Goal: Task Accomplishment & Management: Complete application form

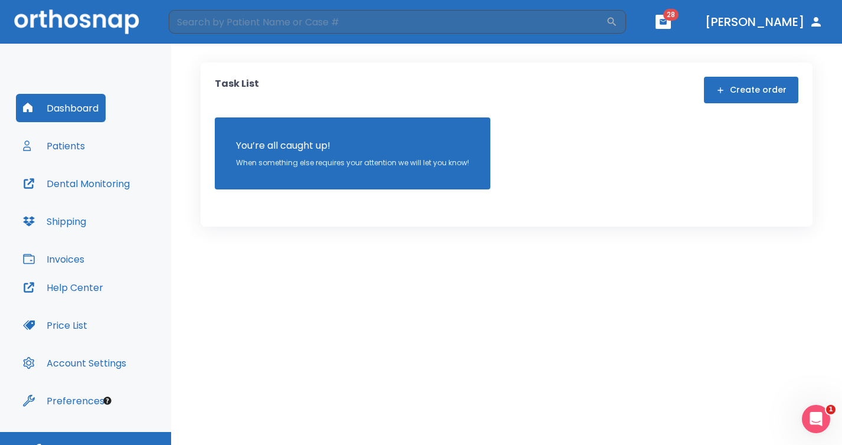
click at [780, 93] on button "Create order" at bounding box center [751, 90] width 94 height 27
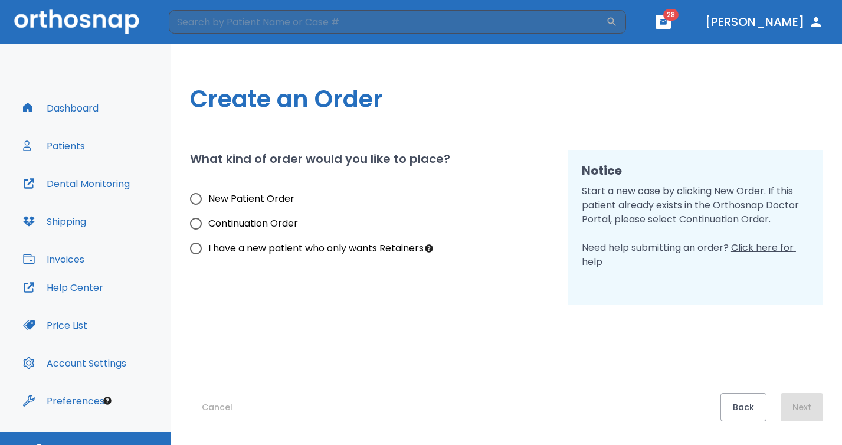
click at [294, 251] on span "I have a new patient who only wants Retainers" at bounding box center [315, 248] width 215 height 14
click at [208, 251] on input "I have a new patient who only wants Retainers" at bounding box center [196, 248] width 25 height 25
radio input "true"
click at [294, 251] on span "I have a new patient who only wants Retainers" at bounding box center [315, 248] width 215 height 14
click at [208, 251] on input "I have a new patient who only wants Retainers" at bounding box center [196, 248] width 25 height 25
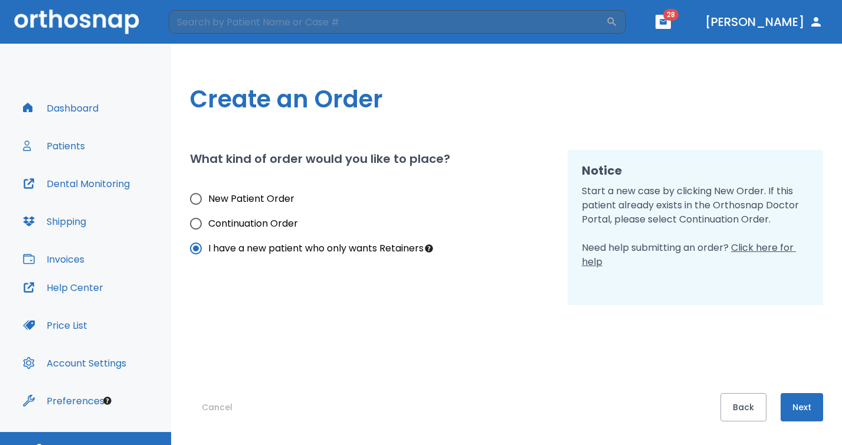
click at [72, 108] on button "Dashboard" at bounding box center [61, 108] width 90 height 28
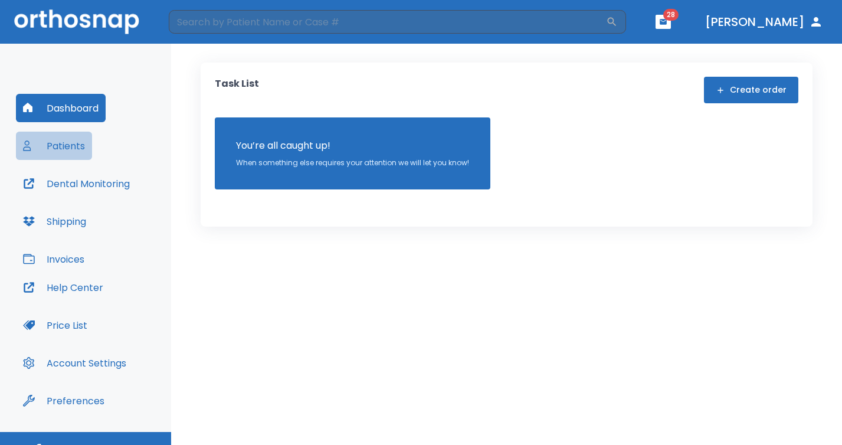
click at [73, 142] on button "Patients" at bounding box center [54, 146] width 76 height 28
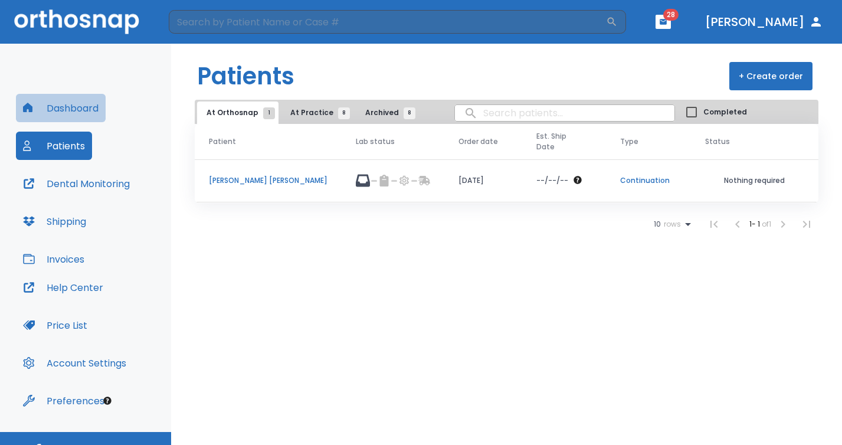
click at [67, 117] on button "Dashboard" at bounding box center [61, 108] width 90 height 28
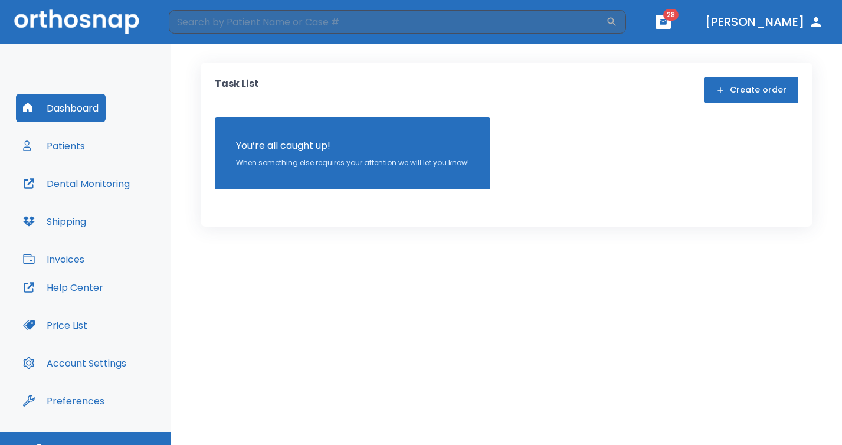
click at [743, 88] on button "Create order" at bounding box center [751, 90] width 94 height 27
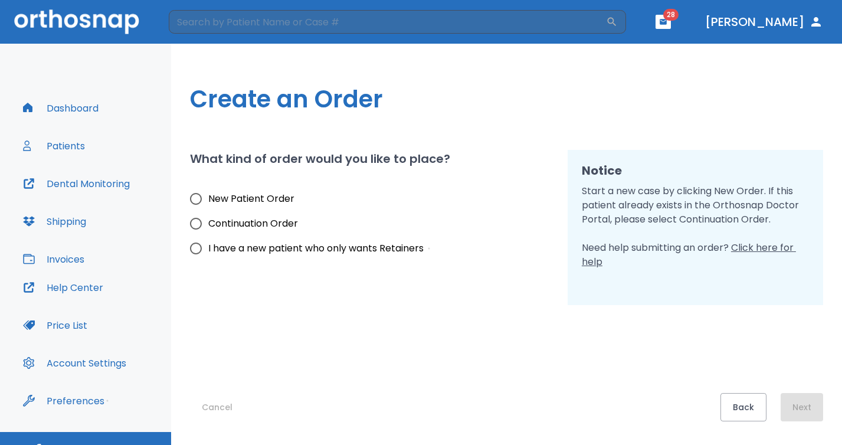
click at [236, 203] on span "New Patient Order" at bounding box center [251, 199] width 86 height 14
click at [208, 203] on input "New Patient Order" at bounding box center [196, 198] width 25 height 25
radio input "true"
click at [794, 402] on button "Next" at bounding box center [802, 407] width 42 height 28
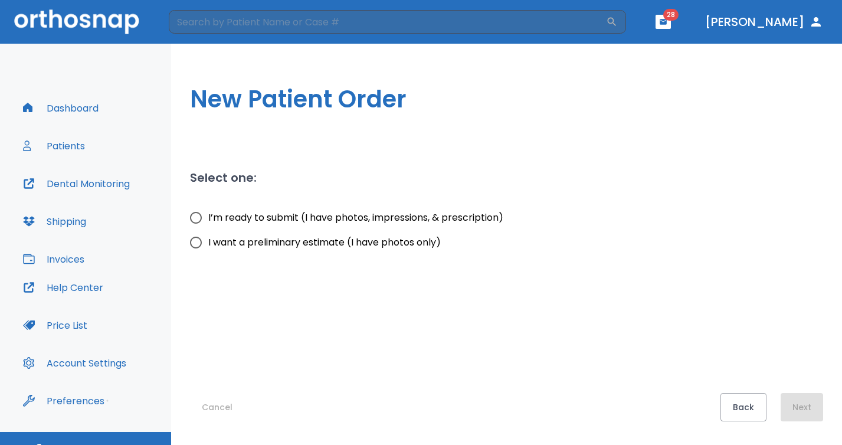
click at [307, 241] on span "I want a preliminary estimate (I have photos only)" at bounding box center [324, 242] width 233 height 14
click at [208, 241] on input "I want a preliminary estimate (I have photos only)" at bounding box center [196, 242] width 25 height 25
radio input "true"
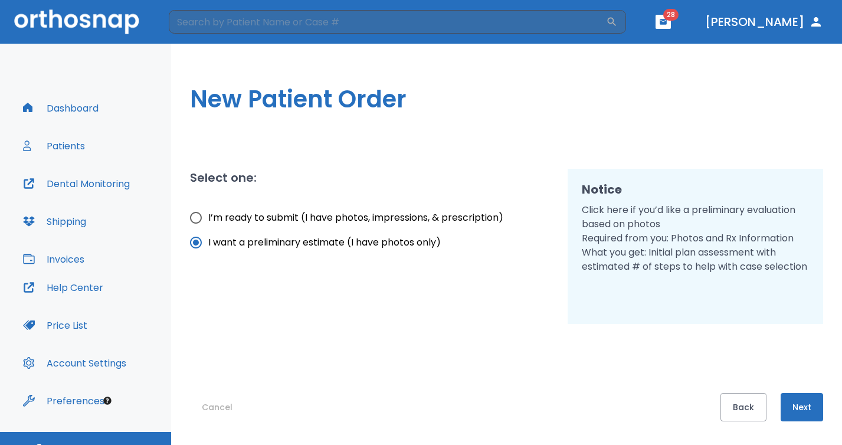
click at [808, 407] on button "Next" at bounding box center [802, 407] width 42 height 28
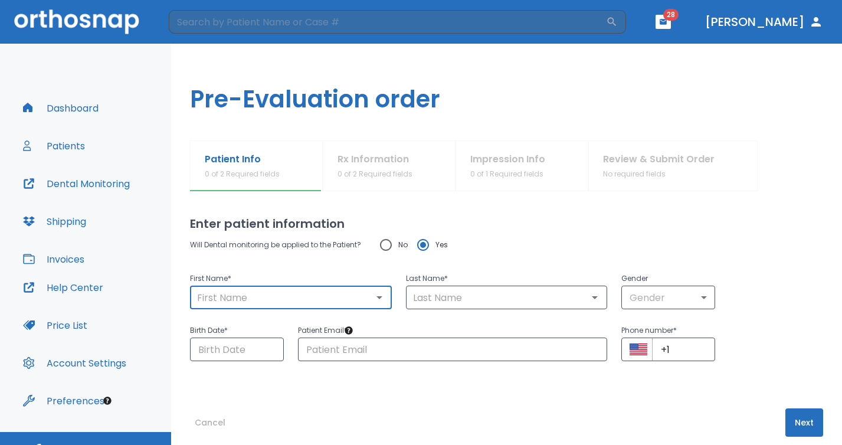
click at [211, 290] on input "text" at bounding box center [291, 297] width 195 height 17
drag, startPoint x: 231, startPoint y: 298, endPoint x: 178, endPoint y: 283, distance: 55.8
click at [185, 285] on div "Patient Info 1 of 2 Required fields Rx Information 0 of 2 Required fields Impre…" at bounding box center [506, 292] width 671 height 304
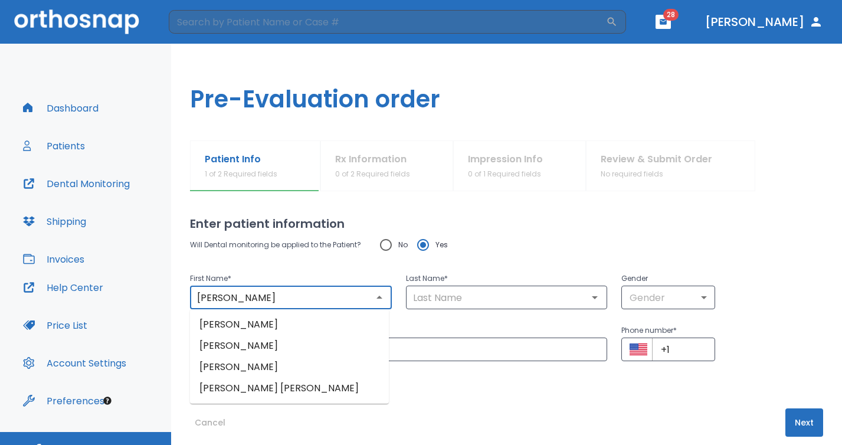
type input "[PERSON_NAME]"
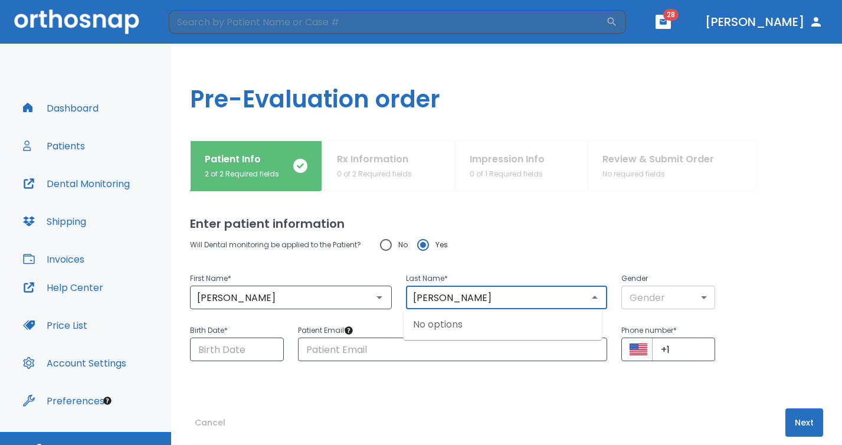
type input "[PERSON_NAME]"
click at [628, 291] on body "​ 28 [PERSON_NAME] Dashboard Patients Dental Monitoring Shipping Invoices Help …" at bounding box center [421, 222] width 842 height 445
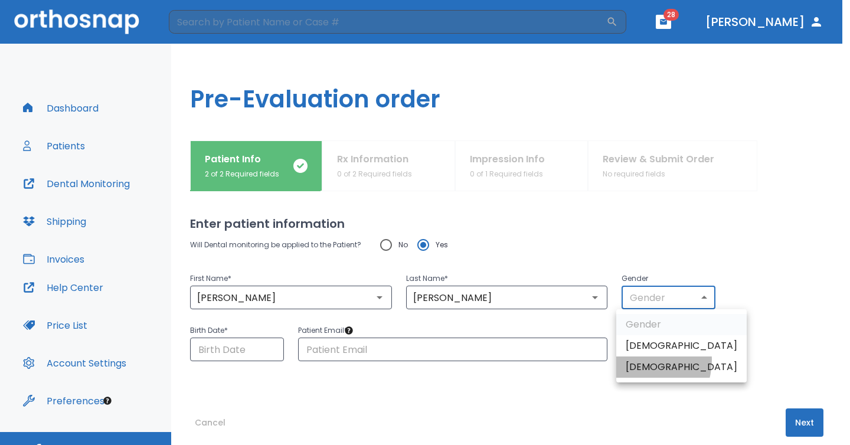
click at [638, 361] on li "[DEMOGRAPHIC_DATA]" at bounding box center [681, 366] width 130 height 21
type input "0"
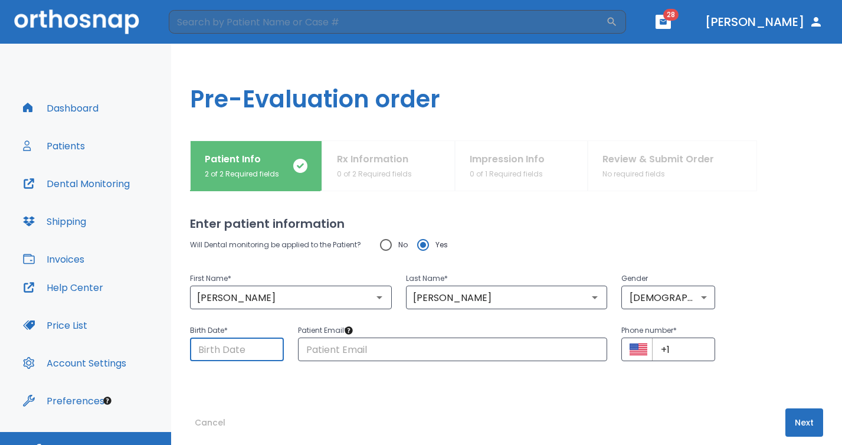
click at [239, 347] on input "Choose date" at bounding box center [237, 350] width 94 height 24
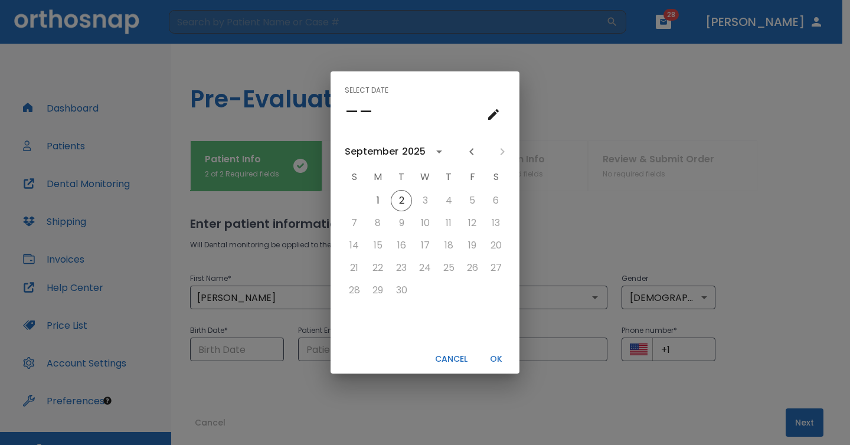
click at [402, 156] on div "2025" at bounding box center [414, 152] width 24 height 14
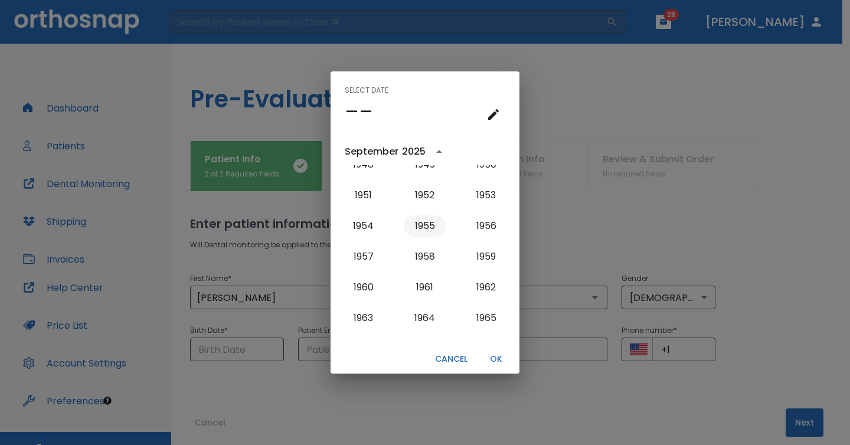
scroll to position [597, 0]
click at [477, 255] on button "1968" at bounding box center [486, 258] width 42 height 21
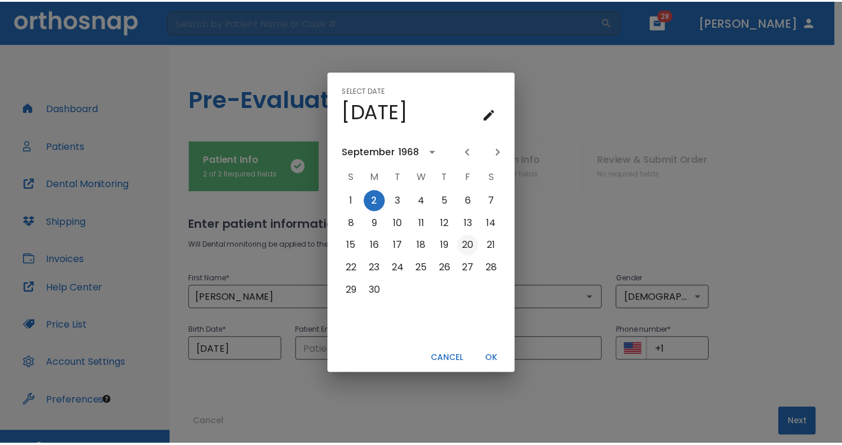
scroll to position [0, 0]
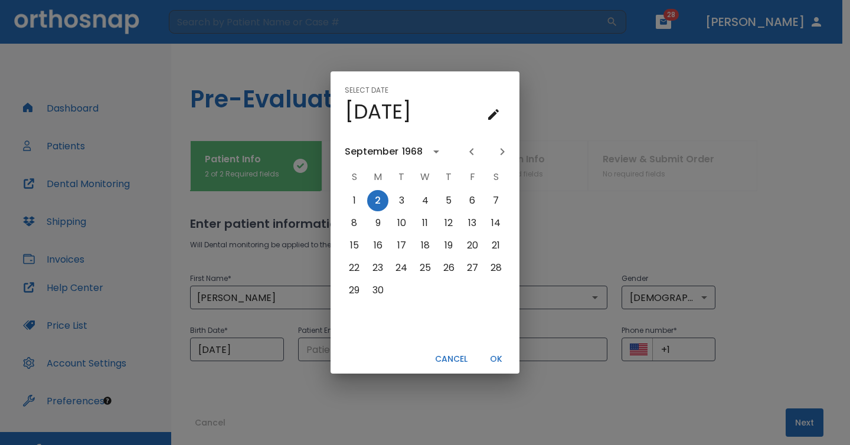
click at [504, 151] on icon "Next month" at bounding box center [502, 152] width 14 height 14
click at [423, 222] on button "6" at bounding box center [424, 222] width 21 height 21
type input "[DATE]"
click at [496, 356] on button "OK" at bounding box center [496, 358] width 38 height 19
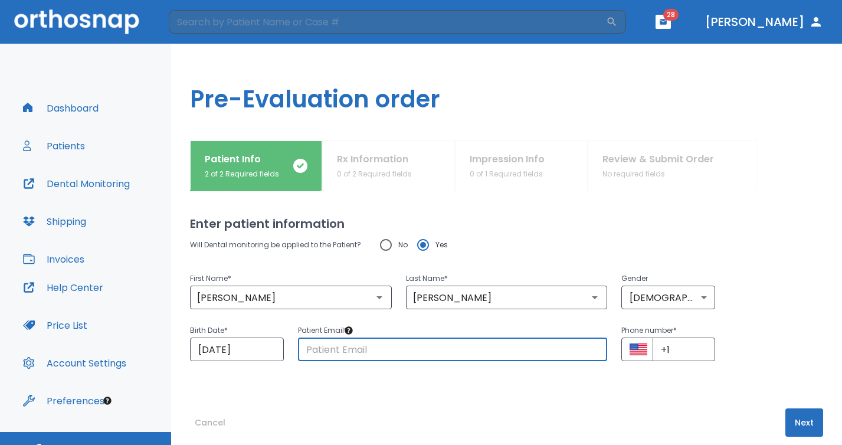
click at [394, 347] on input "text" at bounding box center [453, 350] width 310 height 24
type input "[EMAIL_ADDRESS][DOMAIN_NAME]"
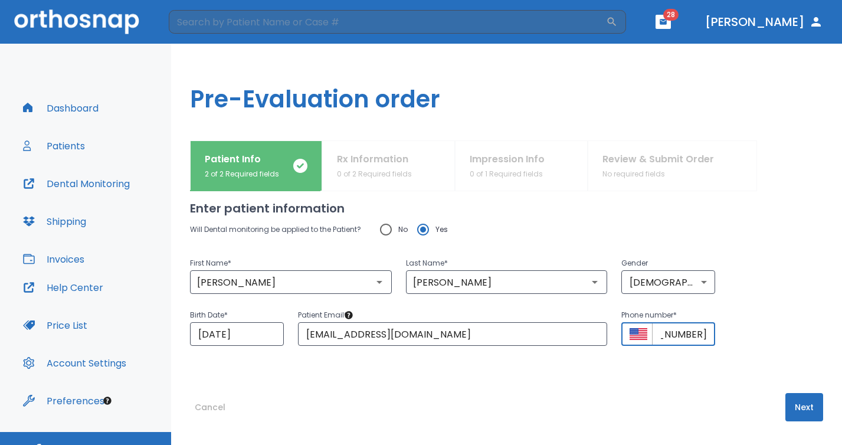
scroll to position [19, 0]
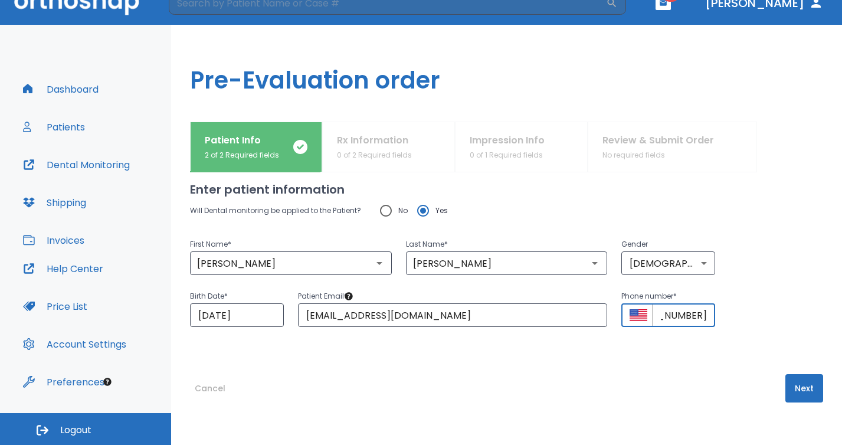
type input "[PHONE_NUMBER]"
click at [793, 391] on button "Next" at bounding box center [804, 388] width 38 height 28
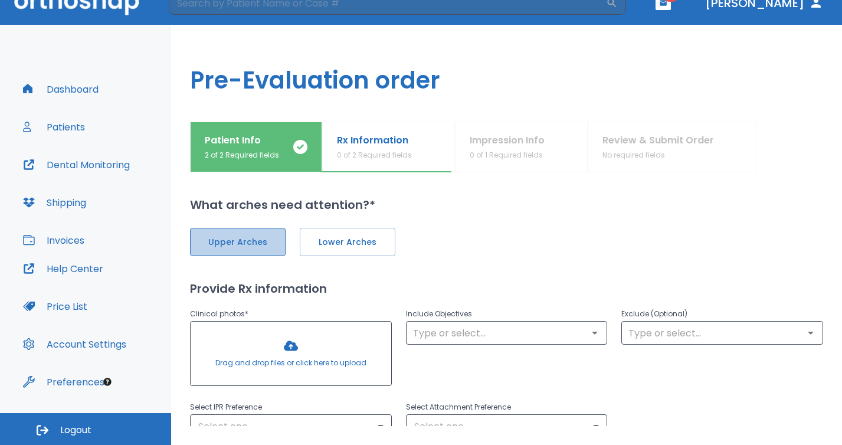
click at [245, 243] on span "Upper Arches" at bounding box center [237, 242] width 71 height 12
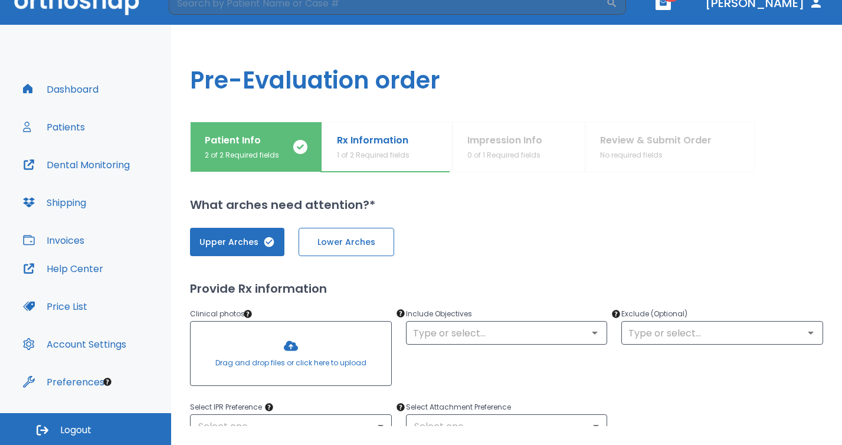
click at [319, 236] on span "Lower Arches" at bounding box center [346, 242] width 71 height 12
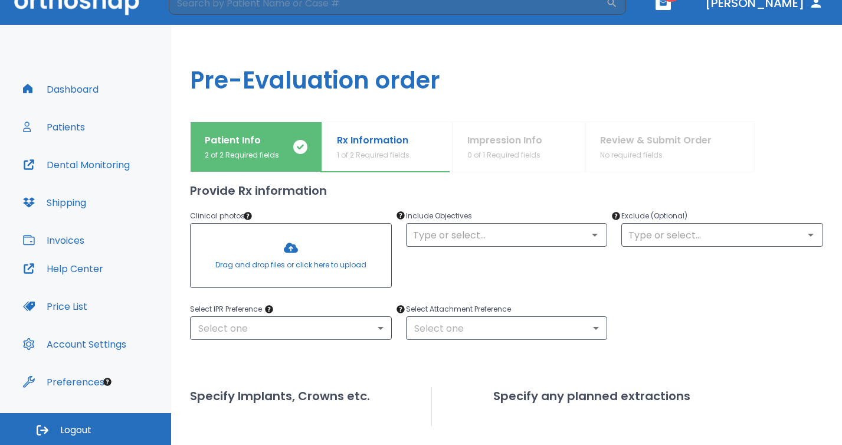
scroll to position [99, 0]
click at [447, 240] on input "text" at bounding box center [507, 234] width 195 height 17
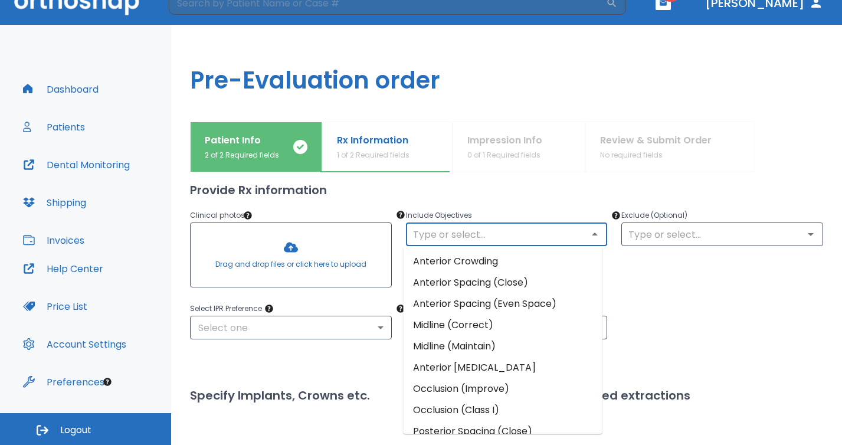
click at [461, 263] on li "Anterior Crowding" at bounding box center [503, 261] width 199 height 21
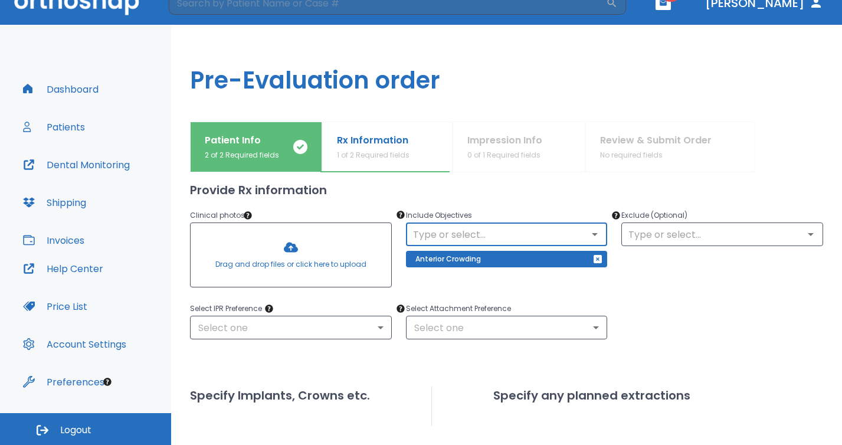
click at [547, 234] on input "text" at bounding box center [507, 234] width 195 height 17
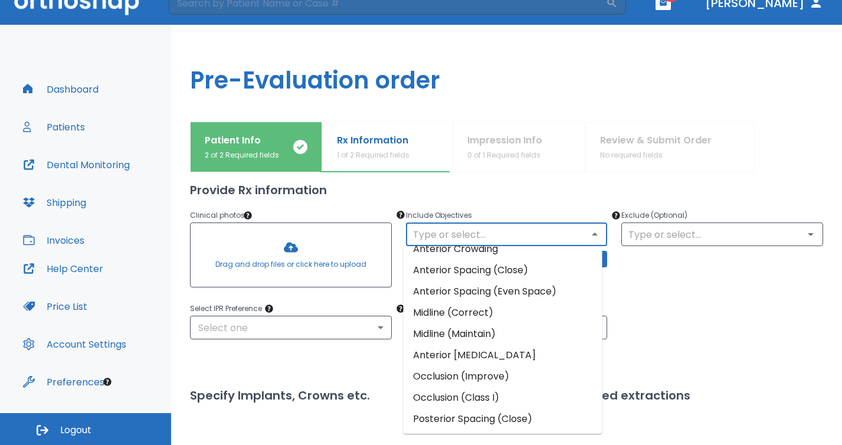
scroll to position [0, 0]
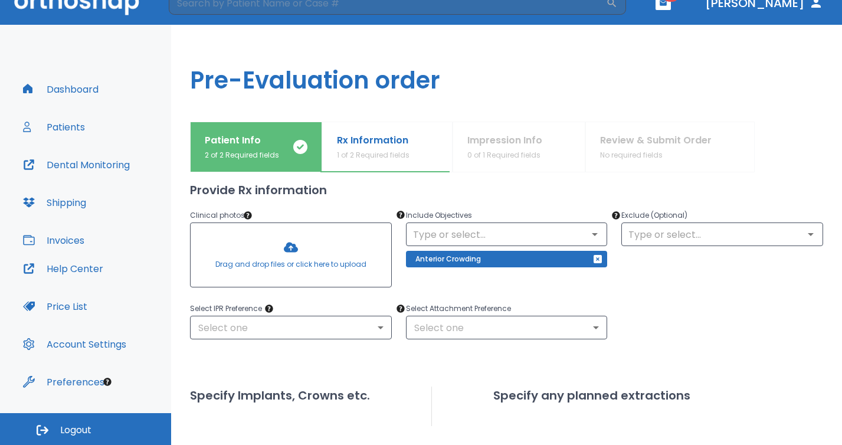
click at [627, 178] on div "Upper Arches Lower Arches Provide Rx information Clinical photos * Drag and dro…" at bounding box center [506, 386] width 633 height 543
click at [658, 239] on input "text" at bounding box center [722, 234] width 195 height 17
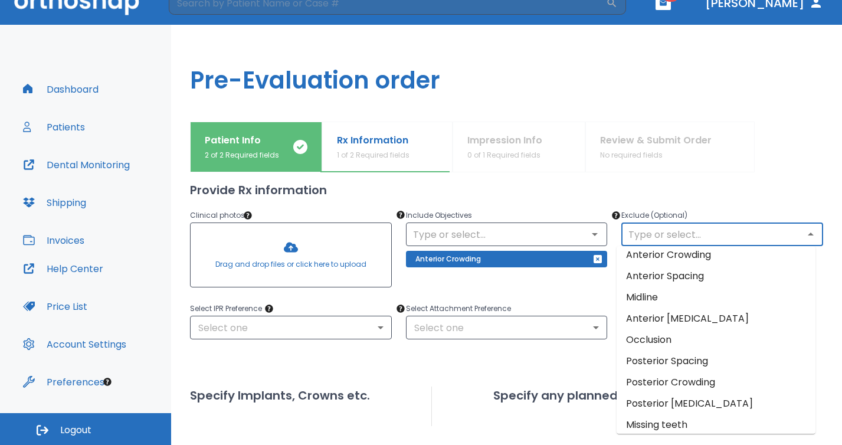
scroll to position [13, 0]
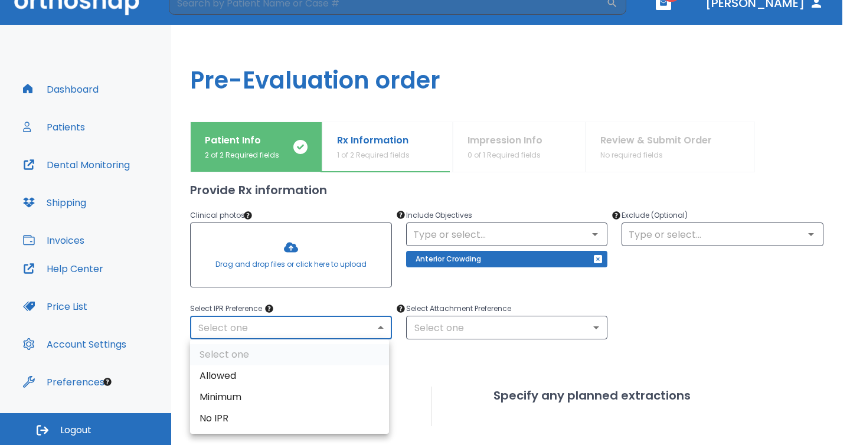
click at [338, 332] on body "​ 28 [PERSON_NAME] Dashboard Patients Dental Monitoring Shipping Invoices Help …" at bounding box center [425, 203] width 850 height 445
click at [336, 376] on li "Allowed" at bounding box center [289, 375] width 199 height 21
type input "1"
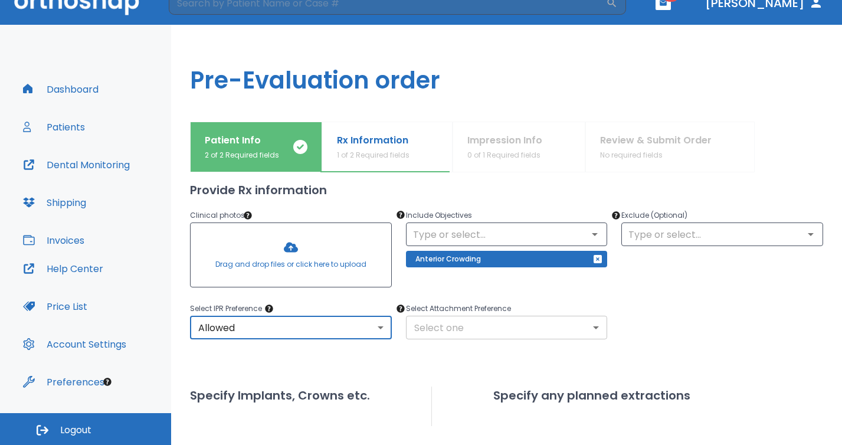
click at [435, 330] on body "​ 28 [PERSON_NAME] Dashboard Patients Dental Monitoring Shipping Invoices Help …" at bounding box center [421, 203] width 842 height 445
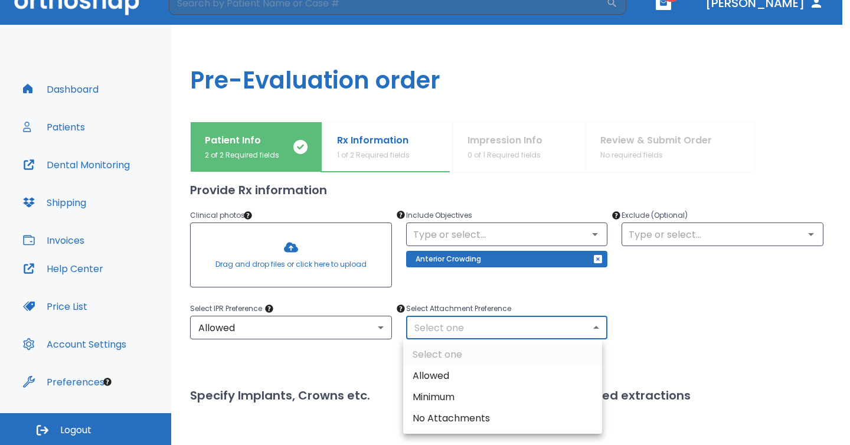
click at [440, 378] on li "Allowed" at bounding box center [502, 375] width 199 height 21
type input "1"
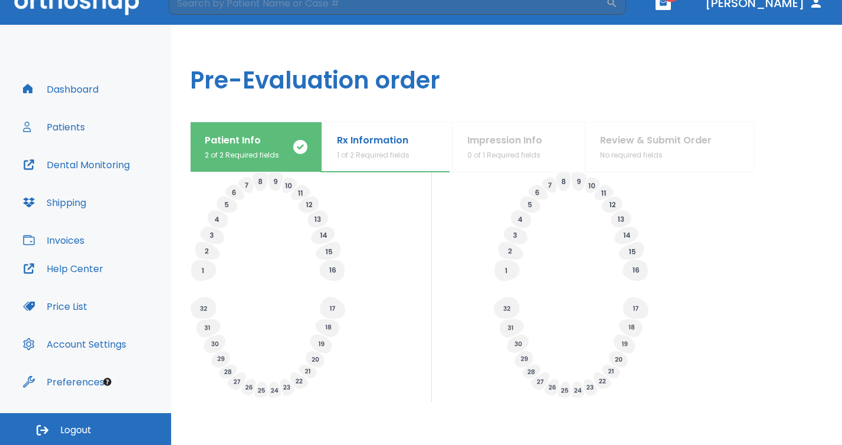
scroll to position [430, 0]
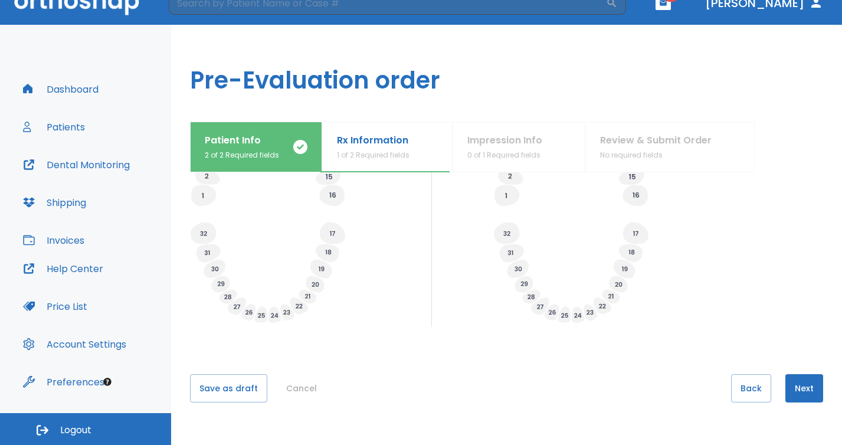
click at [795, 391] on button "Next" at bounding box center [804, 388] width 38 height 28
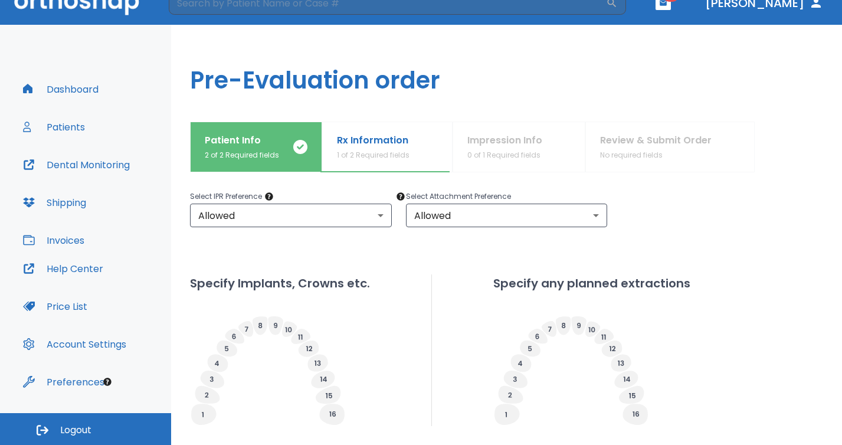
scroll to position [120, 0]
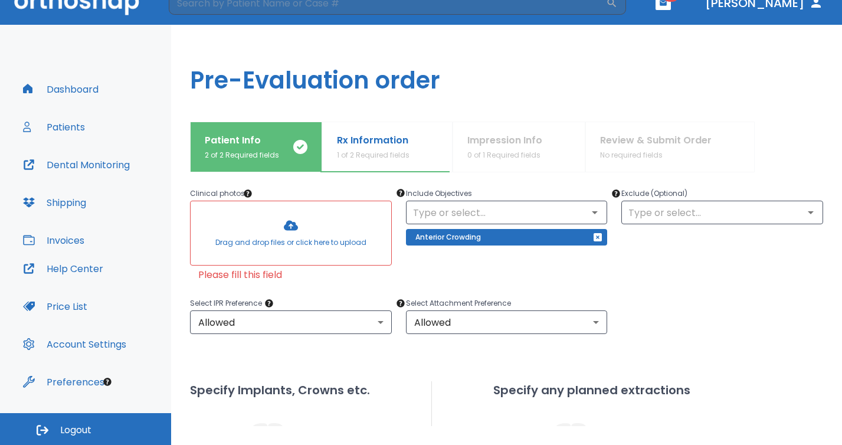
click at [290, 235] on div at bounding box center [291, 233] width 201 height 64
click at [296, 233] on div at bounding box center [291, 233] width 201 height 64
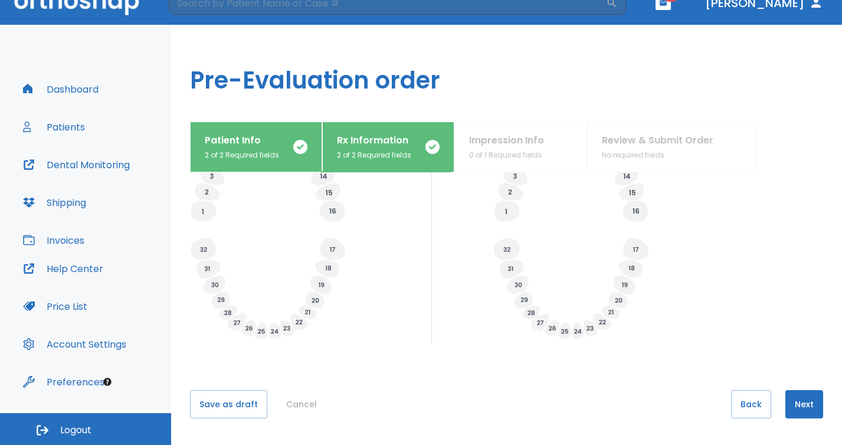
scroll to position [467, 0]
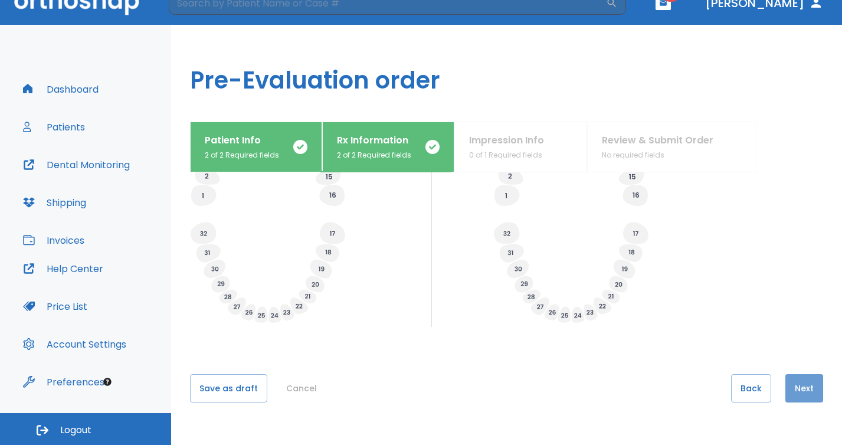
click at [796, 390] on button "Next" at bounding box center [804, 388] width 38 height 28
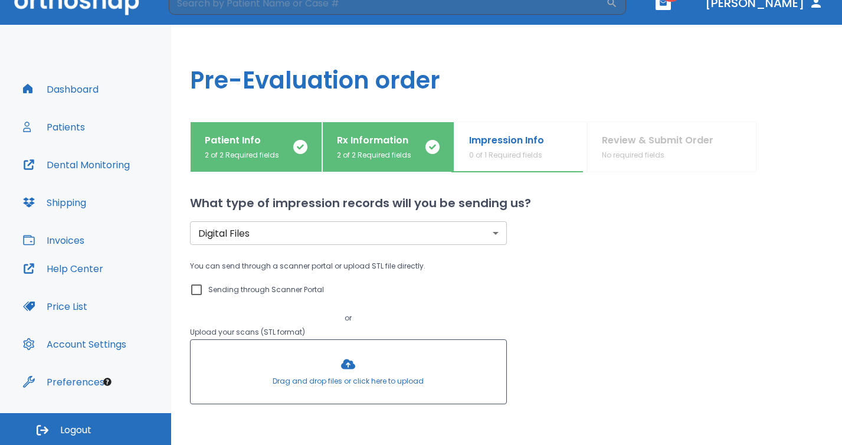
scroll to position [2, 0]
click at [334, 368] on div at bounding box center [349, 371] width 316 height 64
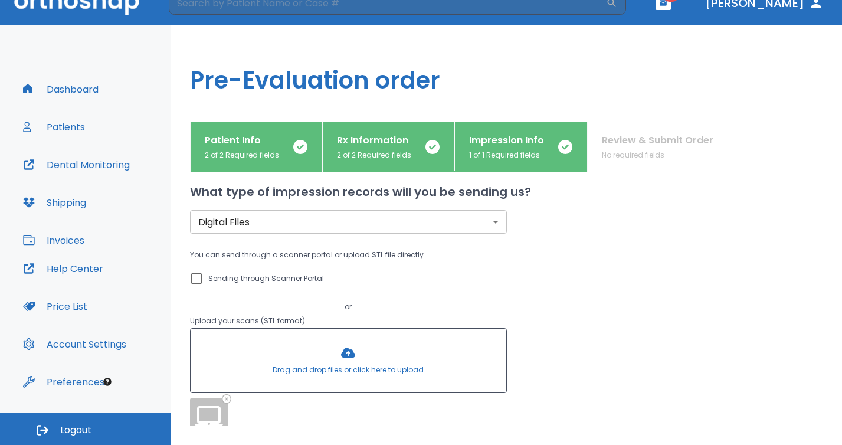
scroll to position [22, 0]
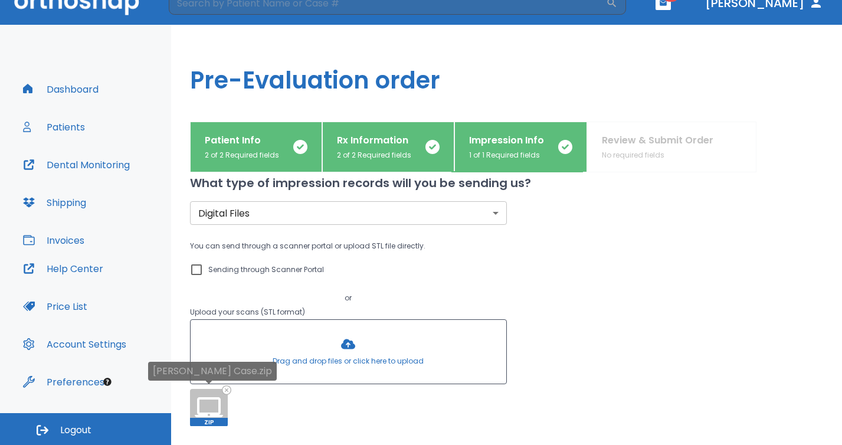
click at [228, 392] on icon at bounding box center [226, 390] width 8 height 8
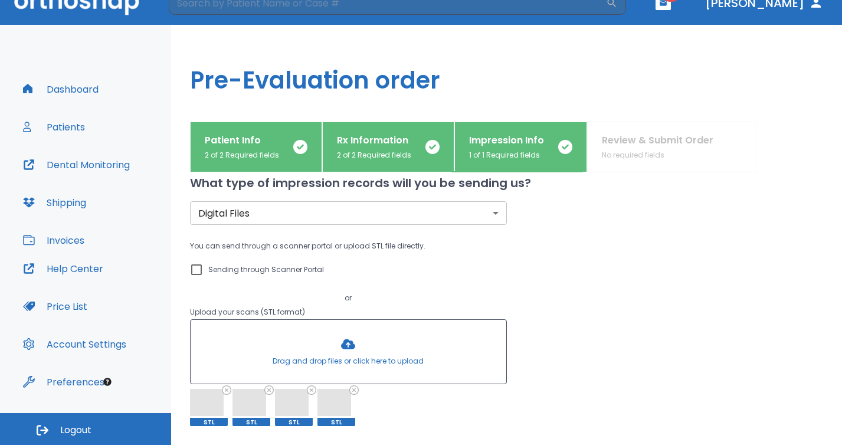
click at [525, 311] on div "You can send through a scanner portal or upload STL file directly. Sending thro…" at bounding box center [506, 333] width 633 height 188
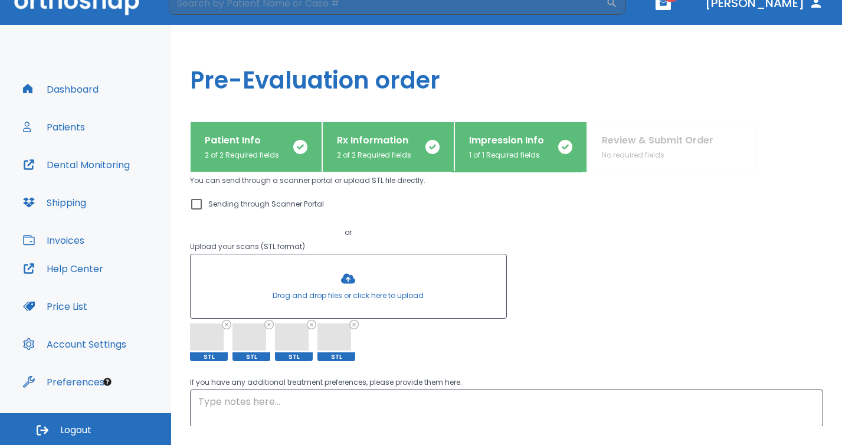
scroll to position [187, 0]
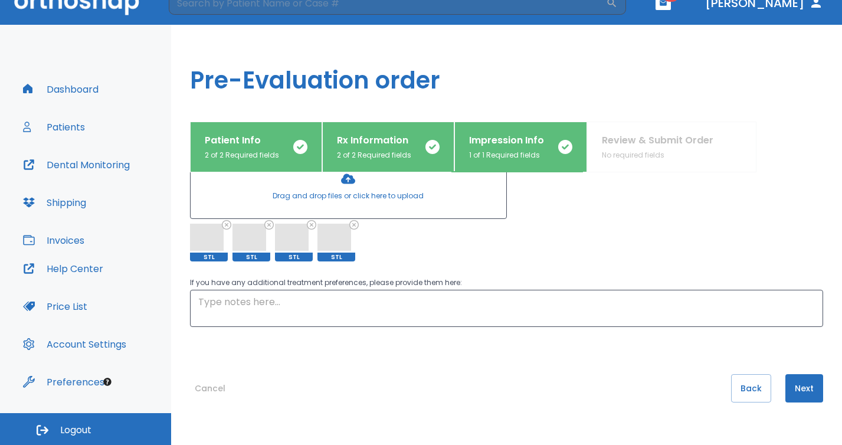
click at [787, 384] on button "Next" at bounding box center [804, 388] width 38 height 28
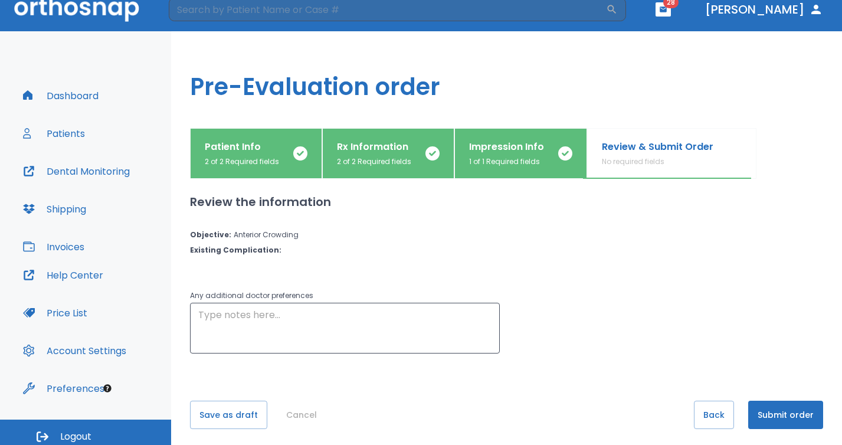
scroll to position [19, 0]
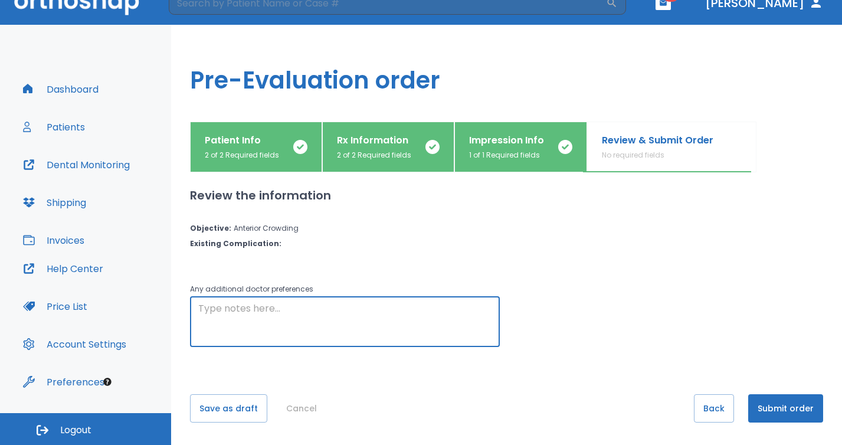
click at [396, 311] on textarea at bounding box center [344, 322] width 293 height 41
type textarea "Would like to do treatment without extracting any additional teeth."
click at [766, 402] on button "Submit order" at bounding box center [785, 408] width 75 height 28
